Goal: Information Seeking & Learning: Find specific fact

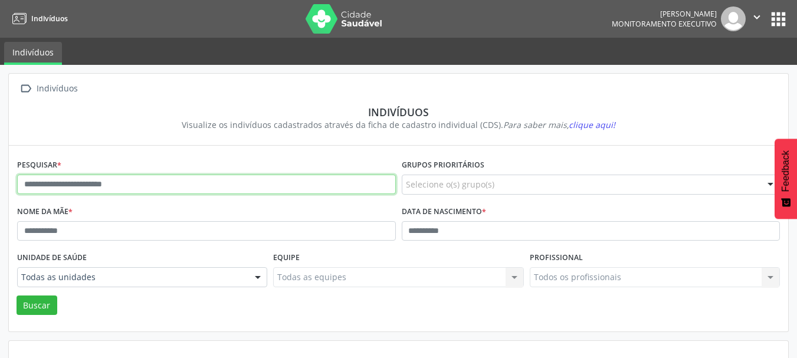
click at [77, 185] on input "text" at bounding box center [206, 185] width 379 height 20
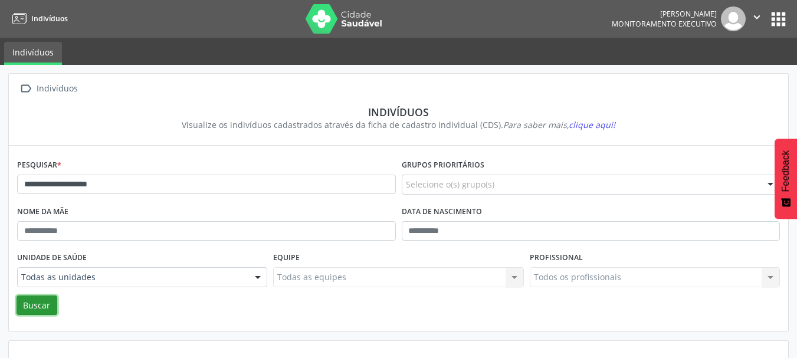
click at [40, 305] on button "Buscar" at bounding box center [37, 305] width 41 height 20
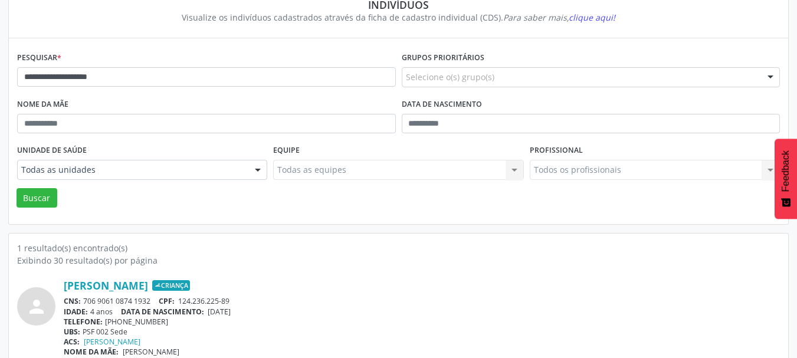
scroll to position [123, 0]
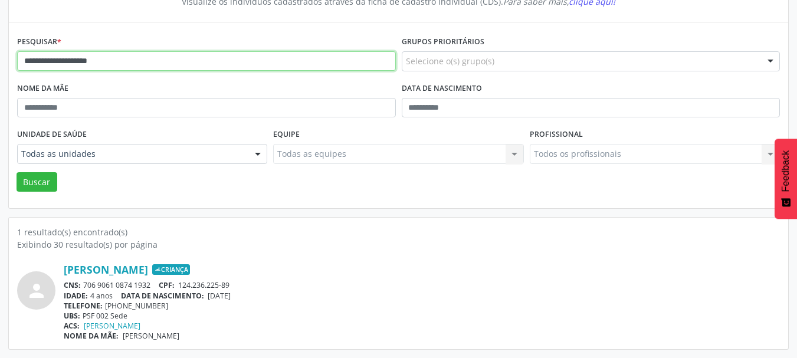
drag, startPoint x: 123, startPoint y: 64, endPoint x: 0, endPoint y: 64, distance: 123.2
click at [0, 64] on div "**********" at bounding box center [398, 150] width 797 height 416
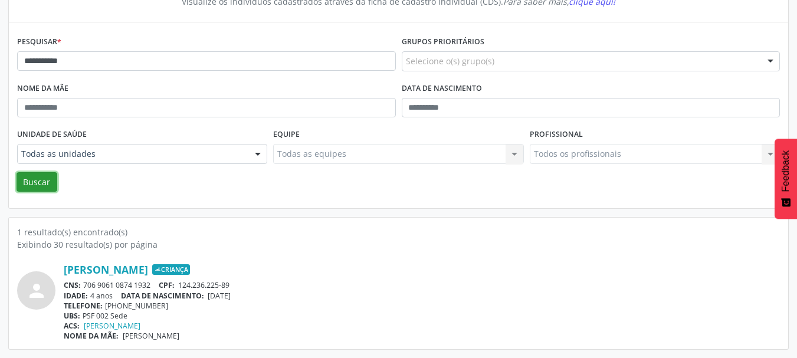
click at [39, 178] on button "Buscar" at bounding box center [37, 182] width 41 height 20
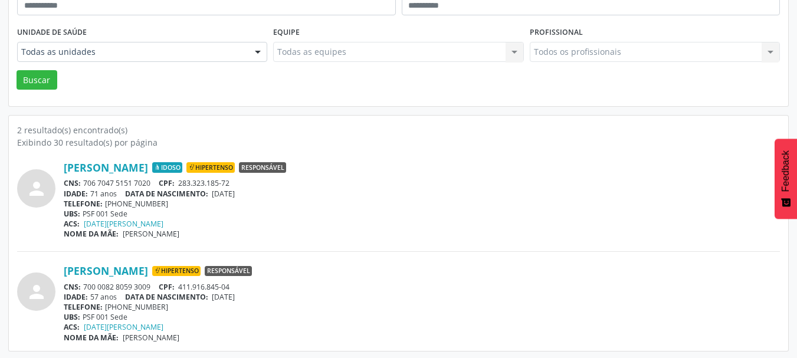
scroll to position [227, 0]
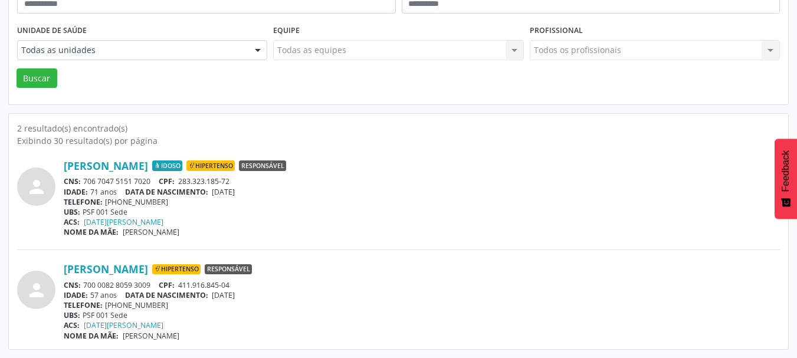
click at [154, 178] on div "CNS: 706 7047 5151 7020 CPF: 283.323.185-72" at bounding box center [422, 181] width 716 height 10
drag, startPoint x: 154, startPoint y: 180, endPoint x: 85, endPoint y: 180, distance: 69.0
click at [85, 180] on div "CNS: 706 7047 5151 7020 CPF: 283.323.185-72" at bounding box center [422, 181] width 716 height 10
copy div "706 7047 5151 7020"
click at [277, 200] on div "TELEFONE: [PHONE_NUMBER]" at bounding box center [422, 202] width 716 height 10
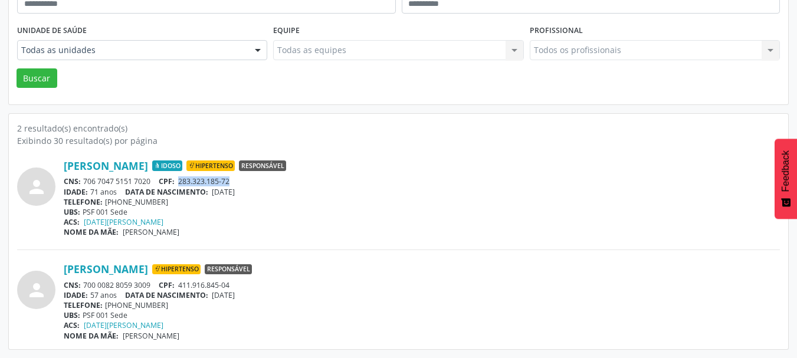
drag, startPoint x: 241, startPoint y: 180, endPoint x: 181, endPoint y: 178, distance: 59.6
click at [181, 178] on div "CNS: 706 7047 5151 7020 CPF: 283.323.185-72" at bounding box center [422, 181] width 716 height 10
copy span "283.323.185-72"
click at [258, 200] on div "TELEFONE: [PHONE_NUMBER]" at bounding box center [422, 202] width 716 height 10
drag, startPoint x: 154, startPoint y: 181, endPoint x: 84, endPoint y: 181, distance: 70.2
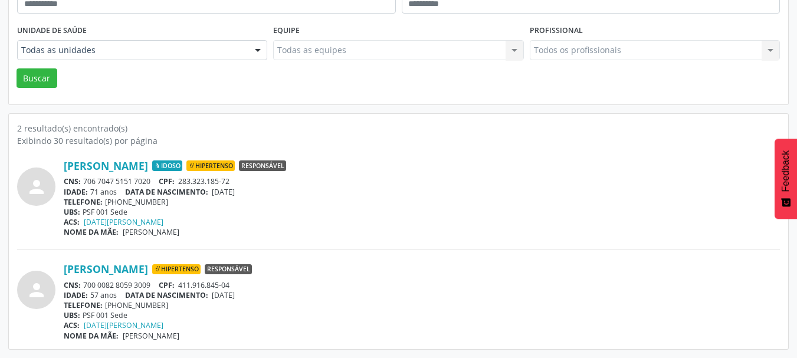
click at [84, 181] on div "CNS: 706 7047 5151 7020 CPF: 283.323.185-72" at bounding box center [422, 181] width 716 height 10
copy div "706 7047 5151 7020"
click at [190, 214] on div "UBS: PSF 001 Sede" at bounding box center [422, 212] width 716 height 10
drag, startPoint x: 154, startPoint y: 284, endPoint x: 84, endPoint y: 282, distance: 70.2
click at [84, 282] on div "CNS: 700 0082 8059 3009 CPF: 411.916.845-04" at bounding box center [422, 285] width 716 height 10
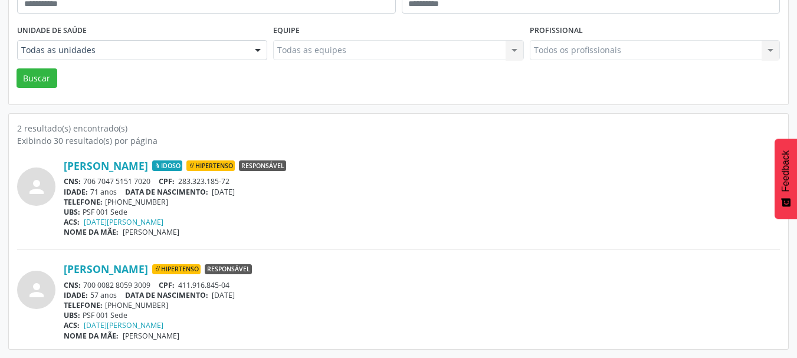
copy div "700 0082 8059 3009"
click at [241, 315] on div "UBS: PSF 001 Sede" at bounding box center [422, 315] width 716 height 10
drag, startPoint x: 156, startPoint y: 287, endPoint x: 81, endPoint y: 279, distance: 74.7
click at [81, 279] on div "[PERSON_NAME] Hipertenso Responsável CNS: 700 0082 8059 3009 CPF: 411.916.845-0…" at bounding box center [422, 301] width 716 height 78
copy div "700 0082 8059 3009"
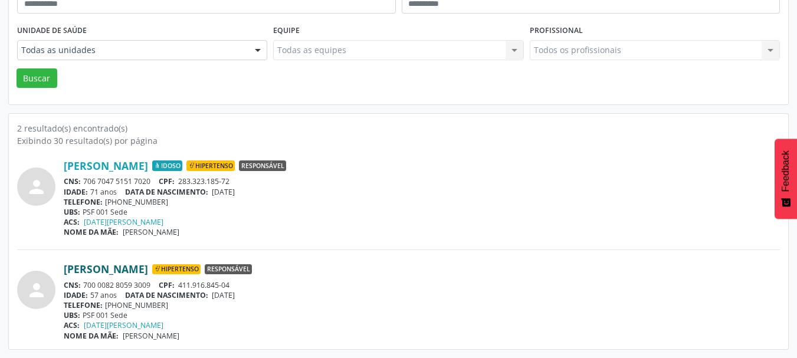
click at [148, 265] on link "[PERSON_NAME]" at bounding box center [106, 268] width 84 height 13
click at [250, 289] on div "CNS: 700 0082 8059 3009 CPF: 411.916.845-04" at bounding box center [422, 285] width 716 height 10
drag, startPoint x: 234, startPoint y: 284, endPoint x: 182, endPoint y: 287, distance: 52.0
click at [182, 287] on div "CNS: 700 0082 8059 3009 CPF: 411.916.845-04" at bounding box center [422, 285] width 716 height 10
copy span "411.916.845-04"
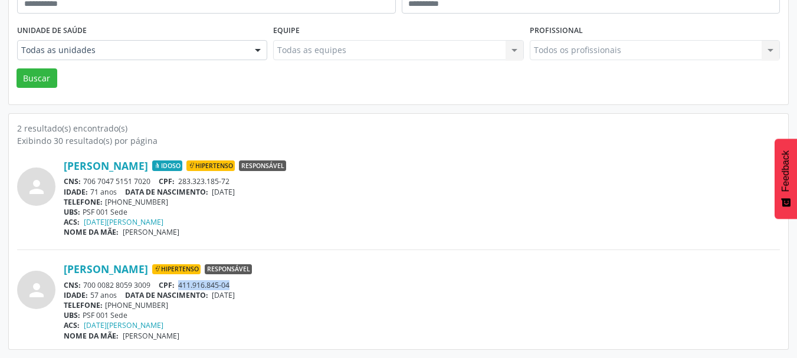
scroll to position [0, 0]
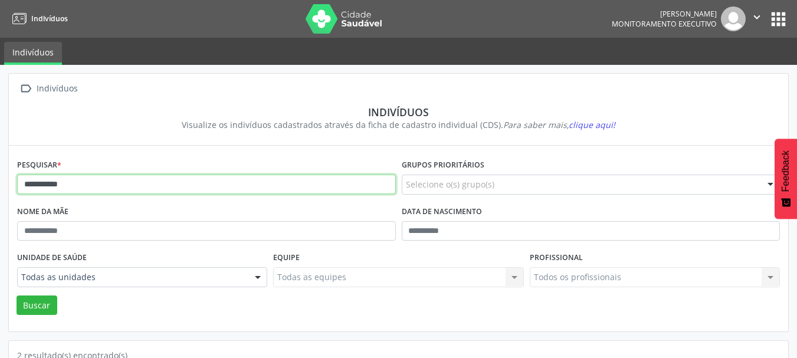
drag, startPoint x: 112, startPoint y: 185, endPoint x: 76, endPoint y: 223, distance: 52.1
click at [0, 185] on div "**********" at bounding box center [398, 325] width 797 height 520
type input "*********"
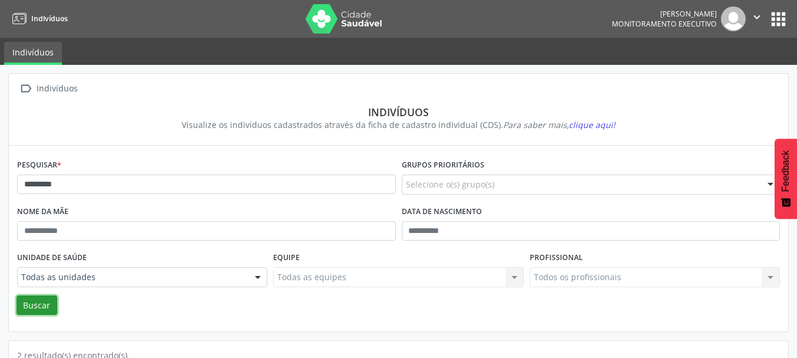
click at [37, 307] on button "Buscar" at bounding box center [37, 305] width 41 height 20
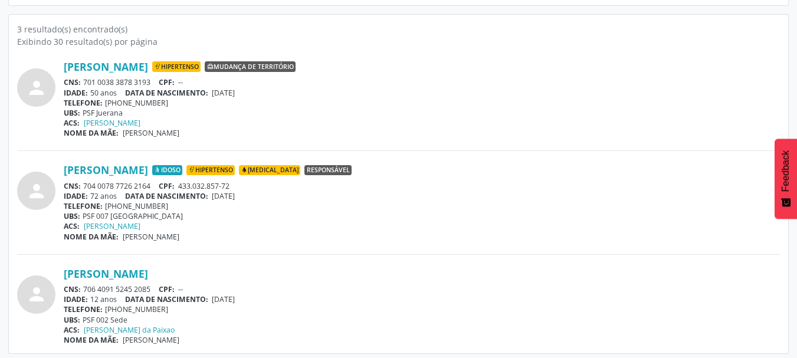
scroll to position [330, 0]
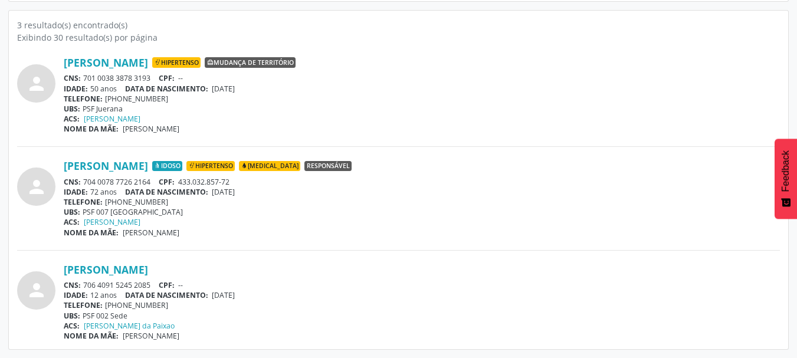
click at [255, 239] on div "person [PERSON_NAME] Idoso Hipertenso [MEDICAL_DATA] Responsável CNS: 704 0078 …" at bounding box center [398, 204] width 762 height 91
click at [239, 208] on div "UBS: PSF 007 [GEOGRAPHIC_DATA]" at bounding box center [422, 212] width 716 height 10
drag, startPoint x: 239, startPoint y: 183, endPoint x: 182, endPoint y: 183, distance: 56.6
click at [182, 183] on div "CNS: 704 0078 7726 2164 CPF: 433.032.857-72" at bounding box center [422, 182] width 716 height 10
copy span "433.032.857-72"
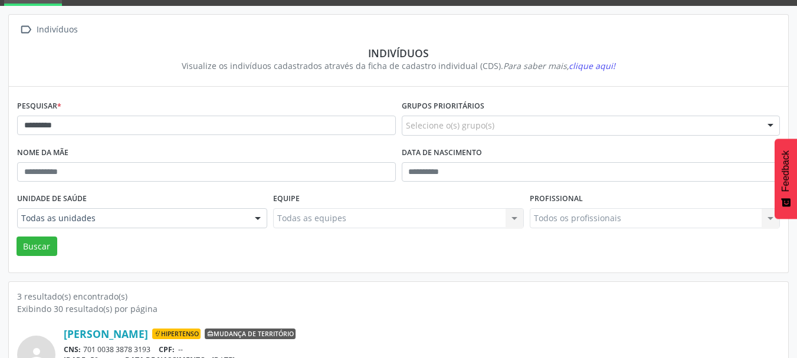
scroll to position [0, 0]
